Goal: Task Accomplishment & Management: Manage account settings

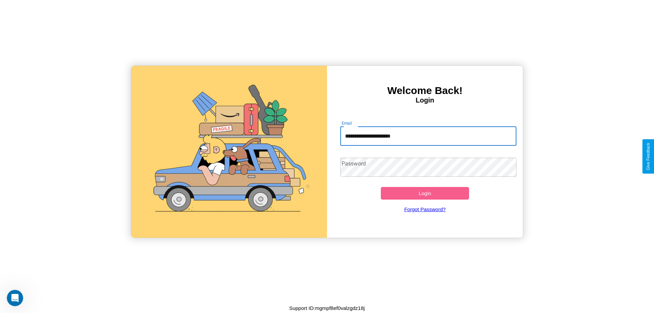
type input "**********"
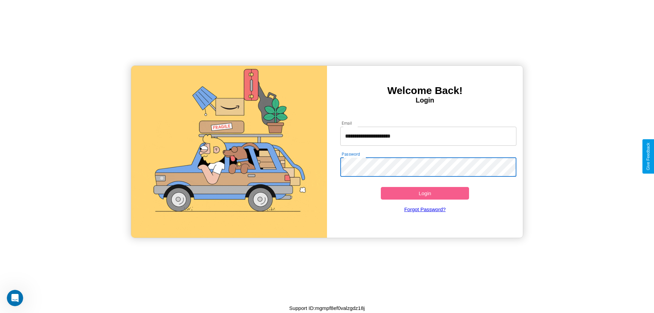
click at [425, 193] on button "Login" at bounding box center [425, 193] width 88 height 13
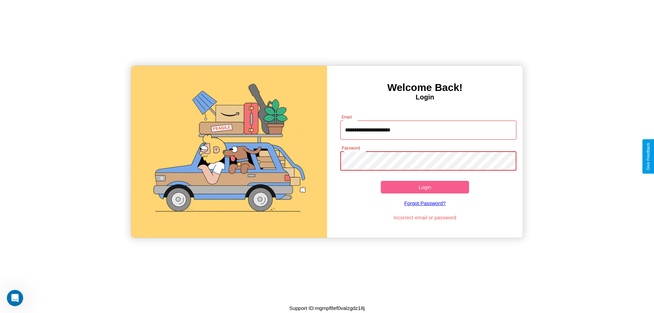
click at [425, 187] on button "Login" at bounding box center [425, 187] width 88 height 13
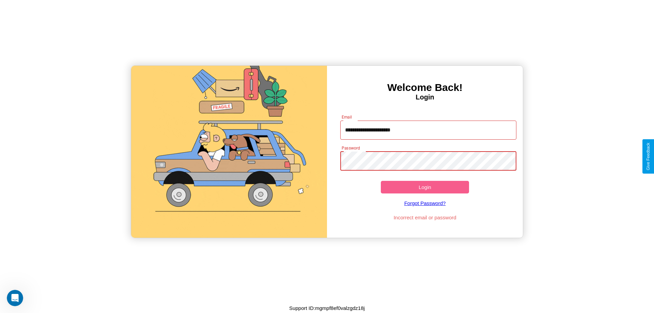
click at [425, 187] on button "Login" at bounding box center [425, 187] width 88 height 13
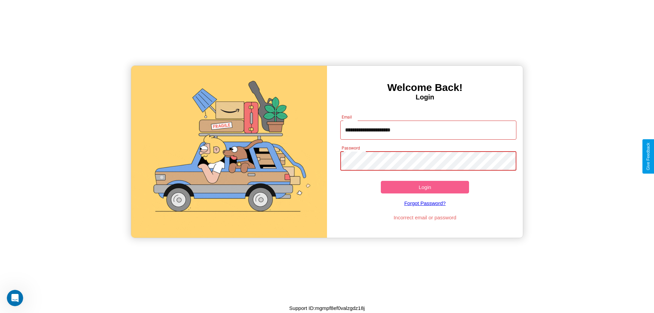
click at [425, 187] on button "Login" at bounding box center [425, 187] width 88 height 13
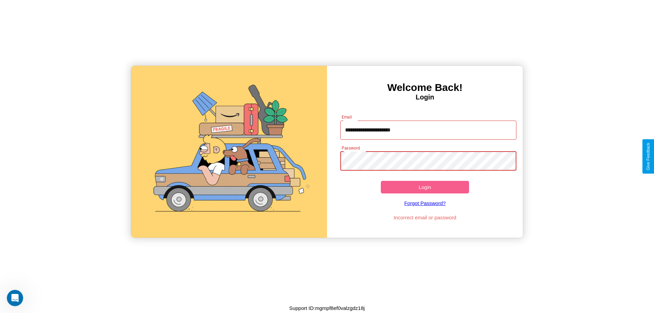
click at [425, 187] on button "Login" at bounding box center [425, 187] width 88 height 13
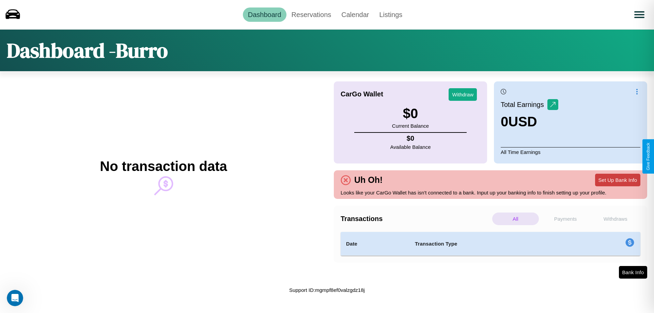
click at [618, 180] on button "Set Up Bank Info" at bounding box center [617, 180] width 45 height 13
